Goal: Task Accomplishment & Management: Manage account settings

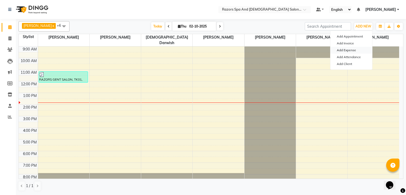
click at [352, 52] on link "Add Expense" at bounding box center [352, 50] width 42 height 7
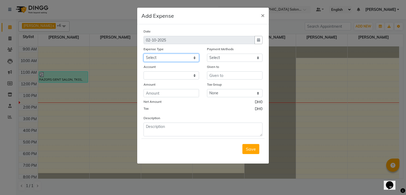
click at [179, 60] on select "Select AC servicing Advance Salary Bank charges Car maintenance Cash transfer t…" at bounding box center [172, 58] width 56 height 8
select select "22537"
click at [232, 61] on select "Select Cash Payment CARD" at bounding box center [235, 58] width 56 height 8
select select "114"
click at [207, 54] on select "Select Cash Payment CARD" at bounding box center [235, 58] width 56 height 8
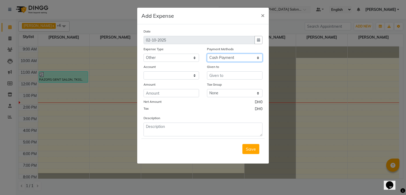
select select "7542"
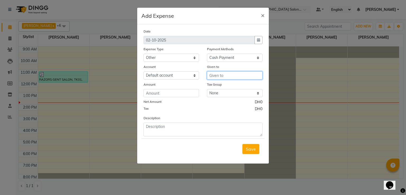
click at [228, 78] on input "text" at bounding box center [235, 75] width 56 height 8
click at [236, 89] on button "Em mie" at bounding box center [228, 87] width 42 height 8
type input "[PERSON_NAME]"
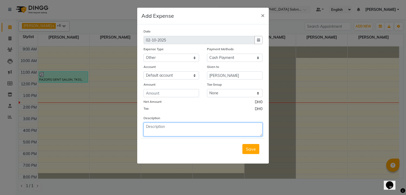
click at [170, 131] on textarea at bounding box center [203, 130] width 119 height 14
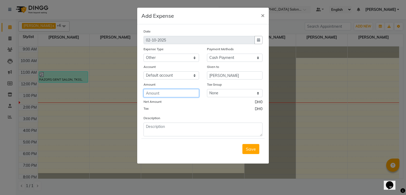
click at [171, 94] on input "number" at bounding box center [172, 93] width 56 height 8
type input "31"
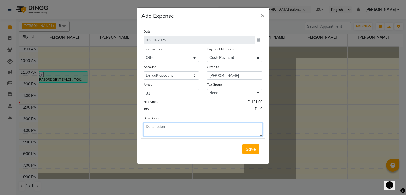
click at [189, 129] on textarea at bounding box center [203, 130] width 119 height 14
type textarea "Garbage Bag Black and white, Glass cleaner"
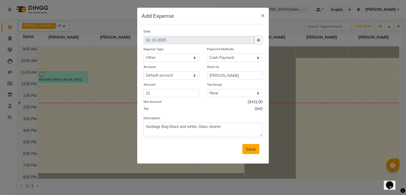
click at [249, 152] on span "Save" at bounding box center [251, 149] width 10 height 5
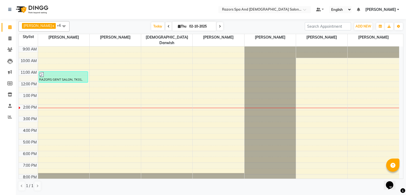
click at [170, 26] on icon at bounding box center [169, 26] width 2 height 3
type input "01-10-2025"
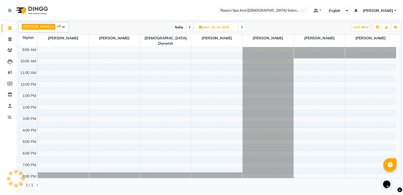
scroll to position [35, 0]
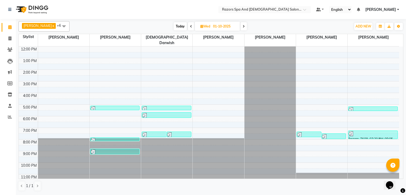
click at [133, 106] on div at bounding box center [115, 108] width 48 height 5
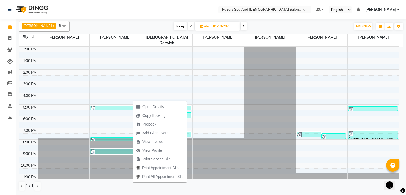
click at [315, 132] on div at bounding box center [309, 134] width 24 height 5
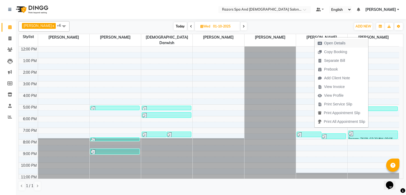
click at [331, 43] on span "Open Details" at bounding box center [334, 43] width 21 height 6
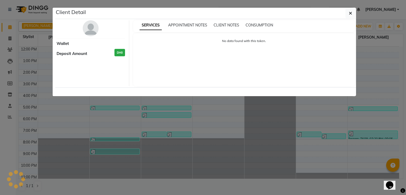
select select "3"
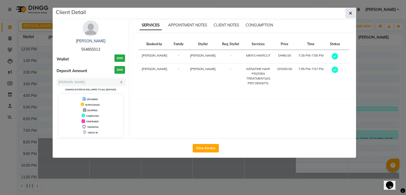
click at [350, 13] on icon "button" at bounding box center [350, 13] width 3 height 4
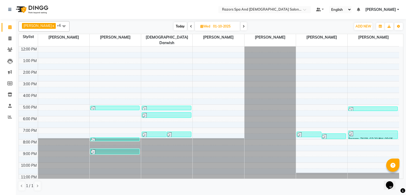
click at [335, 134] on div at bounding box center [334, 136] width 24 height 5
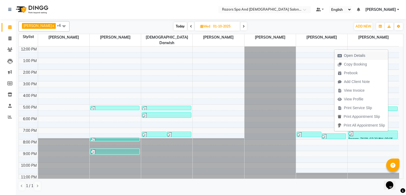
click at [352, 56] on span "Open Details" at bounding box center [354, 56] width 21 height 6
select select "3"
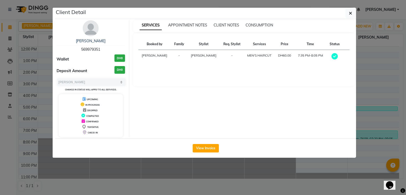
click at [353, 13] on icon "button" at bounding box center [350, 13] width 3 height 4
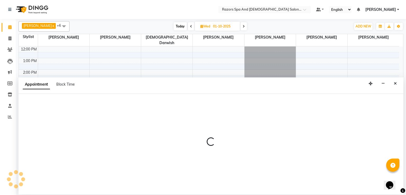
select select "92551"
select select "1170"
select select "tentative"
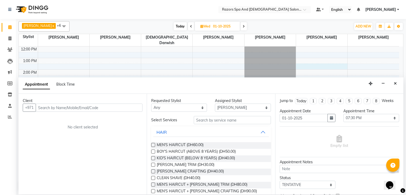
click at [327, 64] on div at bounding box center [321, 67] width 51 height 6
click at [396, 84] on icon "Close" at bounding box center [395, 84] width 3 height 4
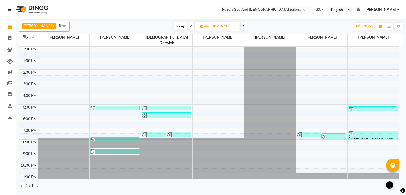
click at [308, 132] on div at bounding box center [309, 134] width 24 height 5
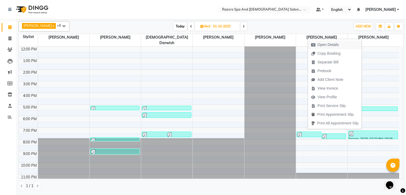
click at [329, 45] on span "Open Details" at bounding box center [328, 45] width 21 height 6
select select "3"
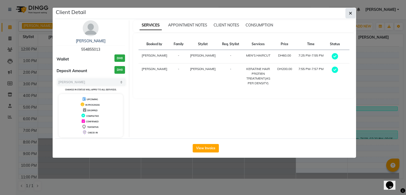
click at [351, 14] on icon "button" at bounding box center [350, 13] width 3 height 4
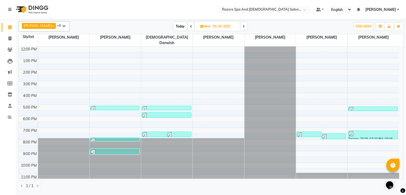
click at [124, 106] on div at bounding box center [115, 108] width 48 height 5
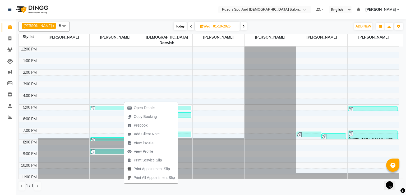
click at [163, 109] on button "Open Details" at bounding box center [151, 108] width 54 height 9
select select "3"
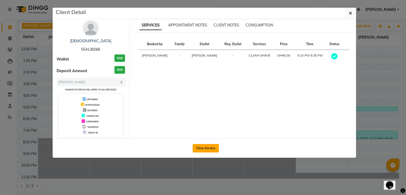
click at [214, 150] on button "View Invoice" at bounding box center [206, 148] width 26 height 8
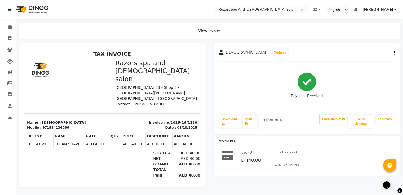
click at [11, 28] on icon at bounding box center [9, 27] width 3 height 4
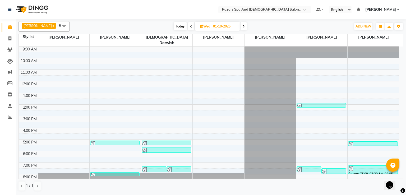
scroll to position [35, 0]
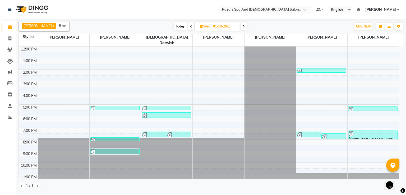
click at [126, 138] on div at bounding box center [115, 140] width 48 height 5
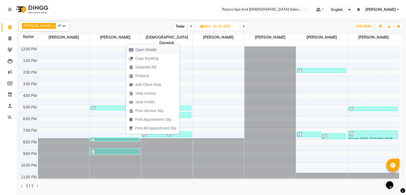
click at [150, 48] on span "Open Details" at bounding box center [145, 50] width 21 height 6
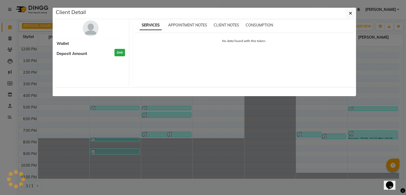
select select "3"
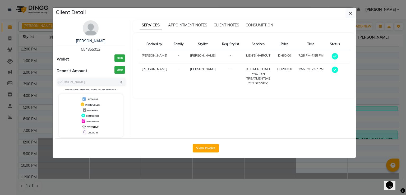
click at [381, 140] on ngb-modal-window "Client Detail Zinauuddin 554855013 Wallet DH0 Deposit Amount DH0 Select MARK DO…" at bounding box center [203, 97] width 406 height 195
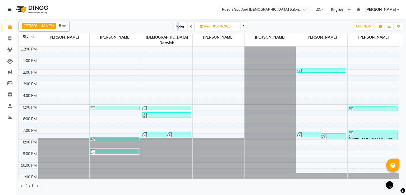
click at [180, 25] on span "Today" at bounding box center [180, 26] width 13 height 8
type input "02-10-2025"
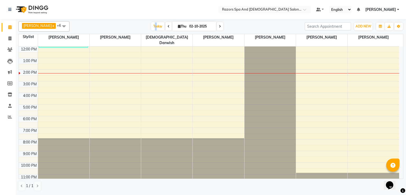
click at [214, 107] on div "9:00 AM 10:00 AM 11:00 AM 12:00 PM 1:00 PM 2:00 PM 3:00 PM 4:00 PM 5:00 PM 6:00…" at bounding box center [209, 99] width 381 height 174
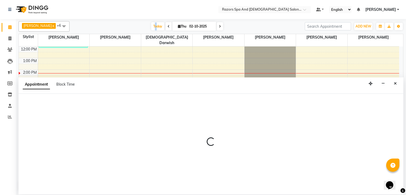
select select "81371"
select select "tentative"
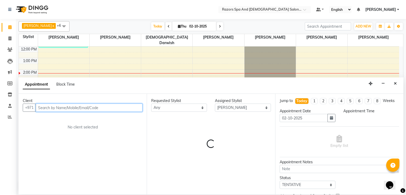
select select "1050"
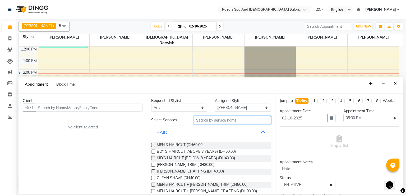
click at [216, 120] on input "text" at bounding box center [232, 120] width 77 height 8
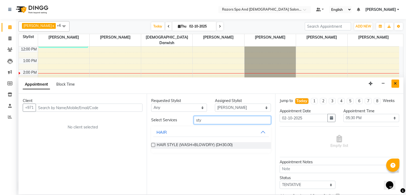
type input "sty"
click at [396, 84] on icon "Close" at bounding box center [395, 84] width 3 height 4
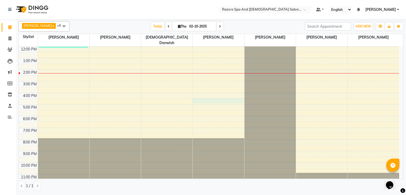
click at [201, 96] on div "9:00 AM 10:00 AM 11:00 AM 12:00 PM 1:00 PM 2:00 PM 3:00 PM 4:00 PM 5:00 PM 6:00…" at bounding box center [209, 99] width 381 height 174
select select "81371"
select select "990"
select select "tentative"
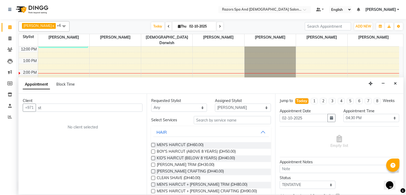
type input "s"
click at [210, 122] on input "text" at bounding box center [232, 120] width 77 height 8
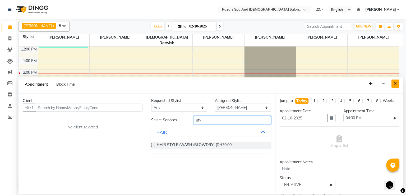
type input "sty"
click at [396, 85] on icon "Close" at bounding box center [395, 84] width 3 height 4
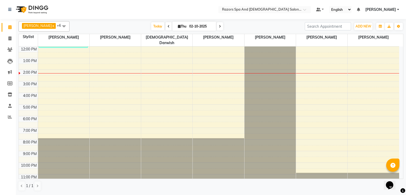
click at [168, 27] on span at bounding box center [169, 26] width 6 height 8
type input "01-10-2025"
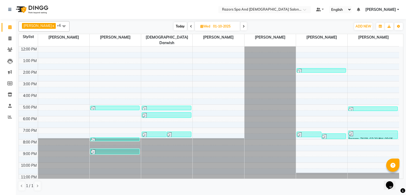
click at [106, 106] on div at bounding box center [115, 108] width 48 height 5
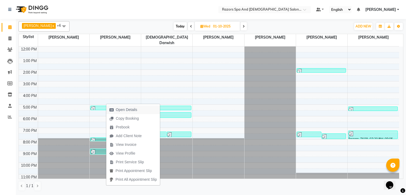
click at [130, 111] on span "Open Details" at bounding box center [126, 110] width 21 height 6
select select "3"
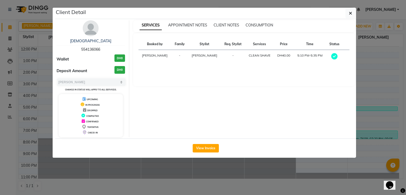
click at [208, 143] on div "View Invoice" at bounding box center [205, 148] width 301 height 19
click at [206, 148] on button "View Invoice" at bounding box center [206, 148] width 26 height 8
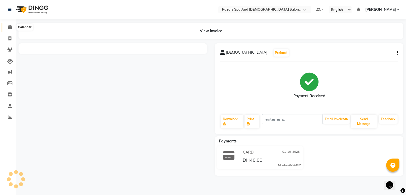
click at [10, 30] on span at bounding box center [9, 27] width 9 height 6
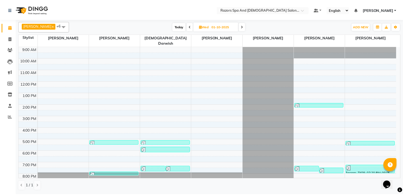
scroll to position [35, 0]
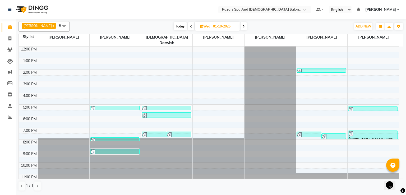
click at [131, 138] on div "[PERSON_NAME], TK05, 07:55 PM-07:57 PM, KERATINE HAIR PROTIEN TREATMENT(AS PER …" at bounding box center [115, 139] width 49 height 3
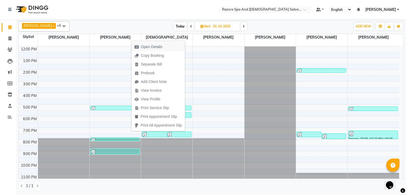
click at [155, 45] on span "Open Details" at bounding box center [151, 47] width 21 height 6
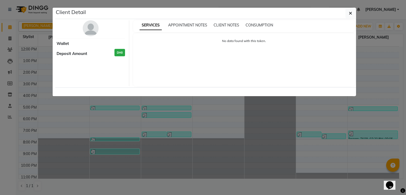
select select "3"
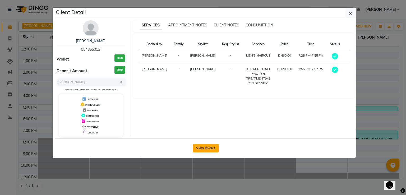
click at [198, 149] on button "View Invoice" at bounding box center [206, 148] width 26 height 8
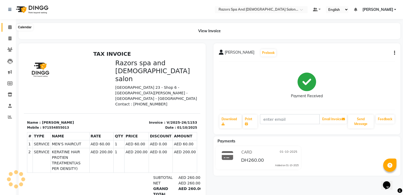
click at [11, 26] on icon at bounding box center [9, 27] width 3 height 4
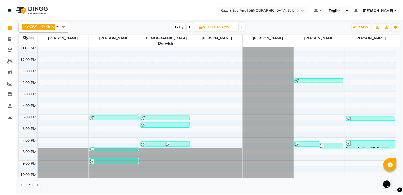
scroll to position [35, 0]
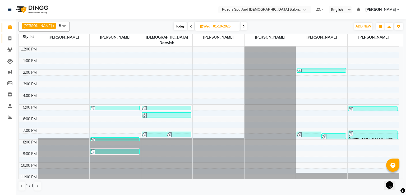
click at [10, 39] on icon at bounding box center [9, 39] width 3 height 4
select select "service"
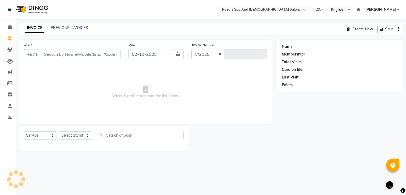
select select "8419"
type input "1161"
click at [83, 54] on input "Client" at bounding box center [81, 54] width 80 height 10
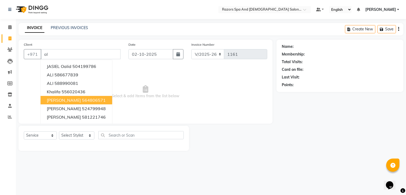
type input "a"
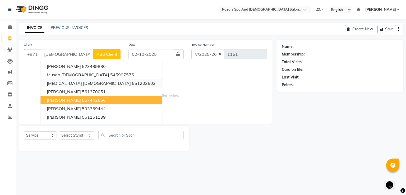
click at [132, 84] on ngb-highlight "551203503" at bounding box center [144, 83] width 24 height 5
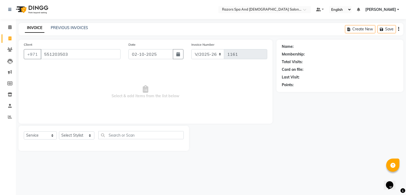
type input "551203503"
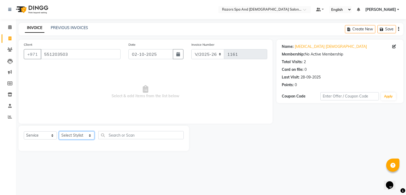
click at [81, 136] on select "Select Stylist [PERSON_NAME] Alaseel [PERSON_NAME] Anwar [PERSON_NAME] Islam [P…" at bounding box center [76, 136] width 35 height 8
select select "81370"
click at [59, 132] on select "Select Stylist [PERSON_NAME] Alaseel [PERSON_NAME] Anwar [PERSON_NAME] Islam [P…" at bounding box center [76, 136] width 35 height 8
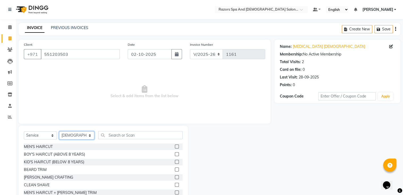
select select
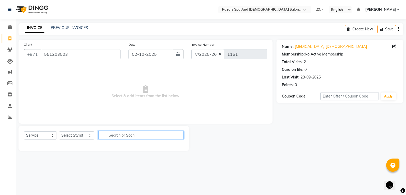
click at [131, 137] on input "text" at bounding box center [141, 135] width 86 height 8
type input "s"
type input "st"
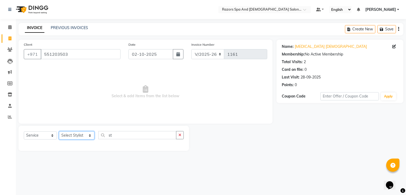
click at [74, 137] on select "Select Stylist [PERSON_NAME] Alaseel [PERSON_NAME] Anwar [PERSON_NAME] Islam [P…" at bounding box center [76, 136] width 35 height 8
click at [59, 132] on select "Select Stylist [PERSON_NAME] Alaseel [PERSON_NAME] Anwar [PERSON_NAME] Islam [P…" at bounding box center [76, 136] width 35 height 8
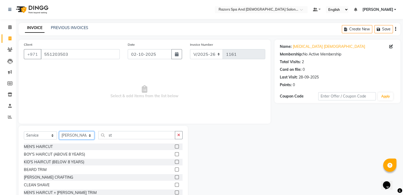
click at [78, 139] on select "Select Stylist [PERSON_NAME] Alaseel [PERSON_NAME] Anwar [PERSON_NAME] Islam [P…" at bounding box center [76, 136] width 35 height 8
select select "81370"
click at [59, 132] on select "Select Stylist [PERSON_NAME] Alaseel [PERSON_NAME] Anwar [PERSON_NAME] Islam [P…" at bounding box center [76, 136] width 35 height 8
click at [116, 137] on input "st" at bounding box center [136, 135] width 77 height 8
type input "s"
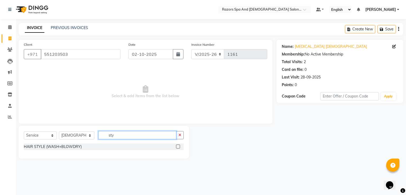
type input "sty"
click at [178, 148] on label at bounding box center [178, 147] width 4 height 4
click at [178, 148] on input "checkbox" at bounding box center [177, 146] width 3 height 3
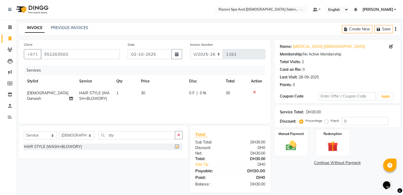
checkbox input "false"
click at [296, 146] on img at bounding box center [291, 146] width 18 height 13
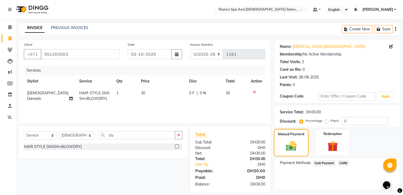
click at [322, 163] on span "Cash Payment" at bounding box center [324, 163] width 23 height 6
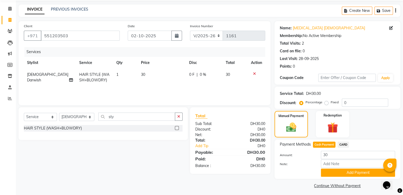
scroll to position [21, 0]
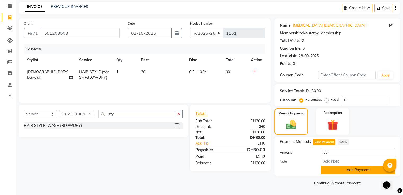
click at [335, 172] on button "Add Payment" at bounding box center [357, 170] width 74 height 8
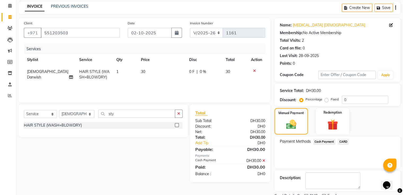
scroll to position [43, 0]
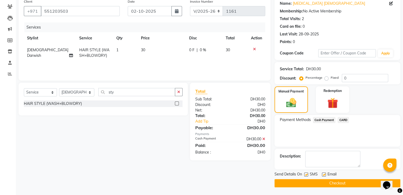
click at [312, 184] on button "Checkout" at bounding box center [337, 183] width 126 height 8
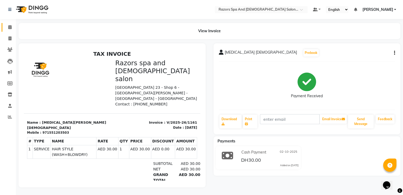
click at [9, 26] on icon at bounding box center [9, 27] width 3 height 4
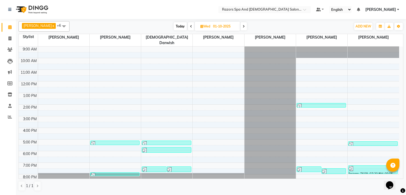
click at [186, 22] on span "Today" at bounding box center [180, 26] width 13 height 8
type input "02-10-2025"
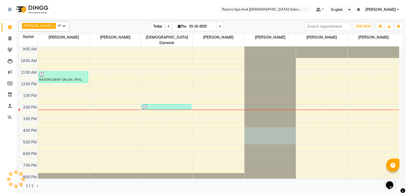
scroll to position [0, 0]
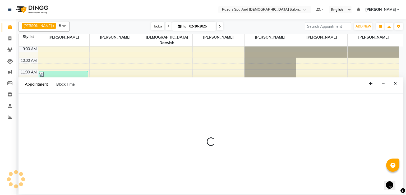
select select "84057"
select select "tentative"
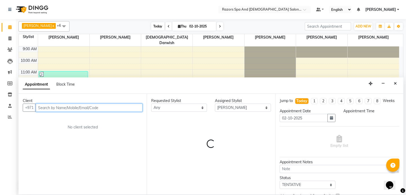
select select "1020"
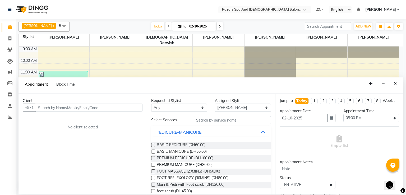
click at [403, 85] on div "Appointment Block Time" at bounding box center [211, 86] width 385 height 16
click at [397, 84] on icon "Close" at bounding box center [395, 84] width 3 height 4
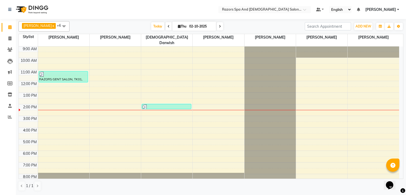
click at [169, 25] on span at bounding box center [169, 26] width 6 height 8
type input "01-10-2025"
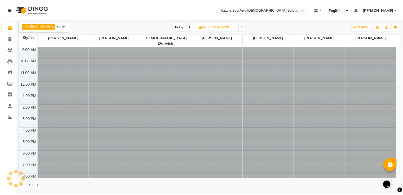
scroll to position [35, 0]
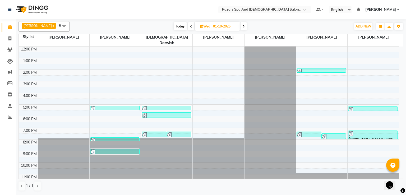
click at [146, 106] on img at bounding box center [144, 108] width 5 height 5
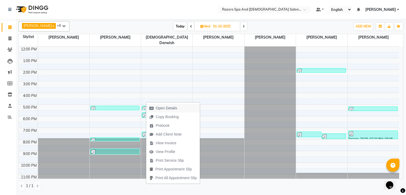
click at [166, 107] on span "Open Details" at bounding box center [166, 109] width 21 height 6
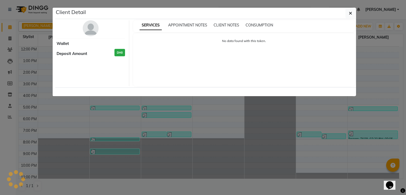
select select "3"
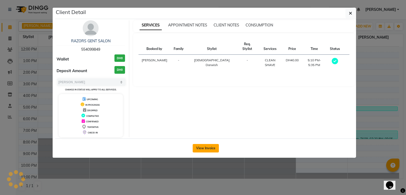
click at [211, 150] on button "View Invoice" at bounding box center [206, 148] width 26 height 8
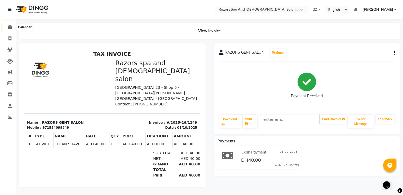
click at [11, 27] on icon at bounding box center [9, 27] width 3 height 4
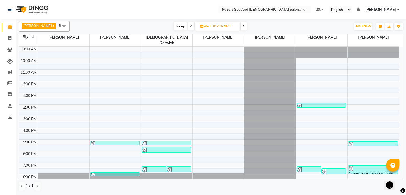
click at [176, 148] on div at bounding box center [166, 150] width 48 height 5
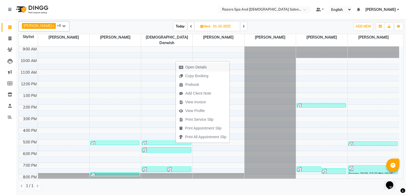
click at [200, 66] on span "Open Details" at bounding box center [196, 68] width 21 height 6
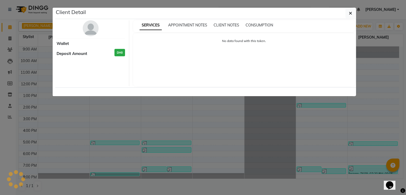
select select "3"
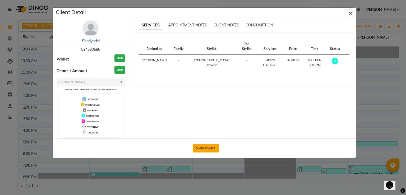
click at [208, 147] on button "View Invoice" at bounding box center [206, 148] width 26 height 8
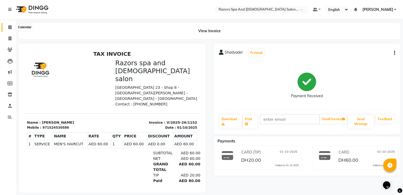
click at [10, 27] on icon at bounding box center [9, 27] width 3 height 4
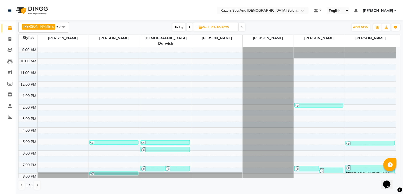
scroll to position [35, 0]
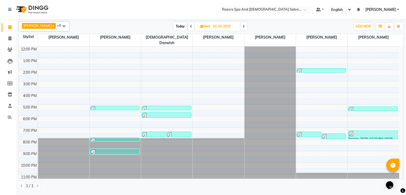
click at [315, 69] on div "RAZORS GENT SALON, TK7635659, 01:55 PM-02:20 PM, [PERSON_NAME] CRAFTING" at bounding box center [321, 71] width 49 height 4
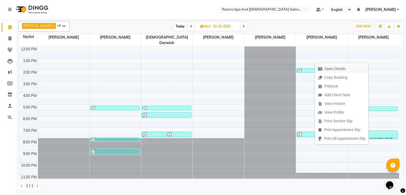
click at [327, 68] on span "Open Details" at bounding box center [335, 69] width 21 height 6
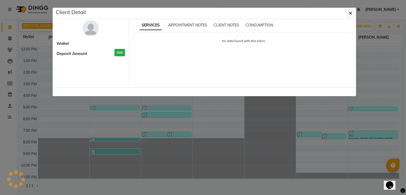
select select "3"
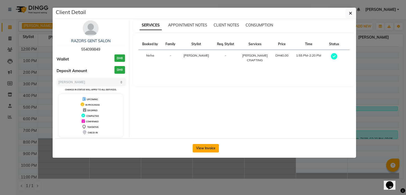
click at [205, 149] on button "View Invoice" at bounding box center [206, 148] width 26 height 8
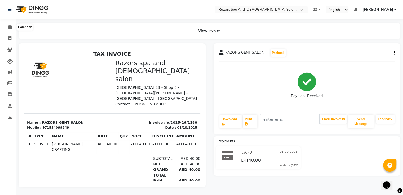
click at [12, 29] on span at bounding box center [9, 27] width 9 height 6
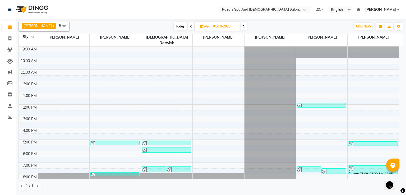
click at [308, 167] on div at bounding box center [309, 169] width 24 height 5
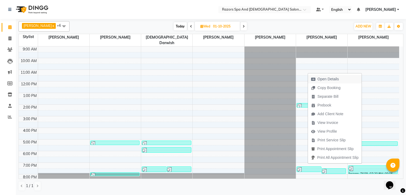
click at [325, 79] on span "Open Details" at bounding box center [328, 79] width 21 height 6
select select "3"
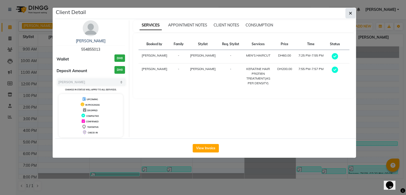
click at [351, 13] on icon "button" at bounding box center [350, 13] width 3 height 4
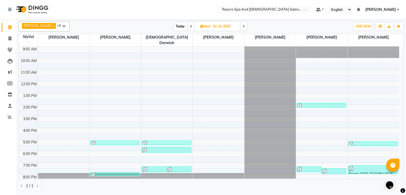
click at [334, 169] on div at bounding box center [334, 171] width 24 height 5
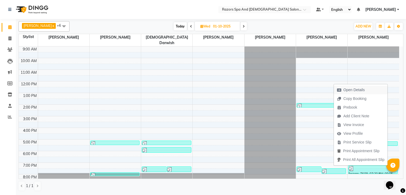
click at [349, 90] on span "Open Details" at bounding box center [354, 90] width 21 height 6
select select "3"
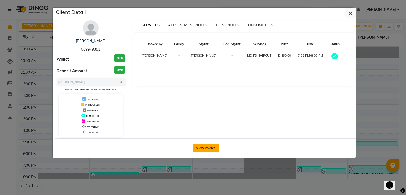
click at [205, 150] on button "View Invoice" at bounding box center [206, 148] width 26 height 8
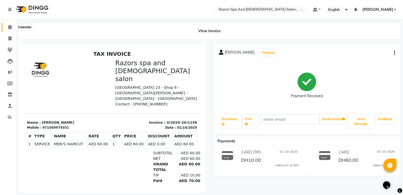
click at [10, 28] on icon at bounding box center [9, 27] width 3 height 4
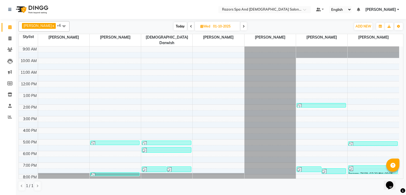
click at [179, 28] on span "Today" at bounding box center [180, 26] width 13 height 8
type input "02-10-2025"
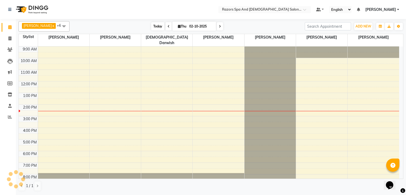
scroll to position [35, 0]
